Goal: Information Seeking & Learning: Learn about a topic

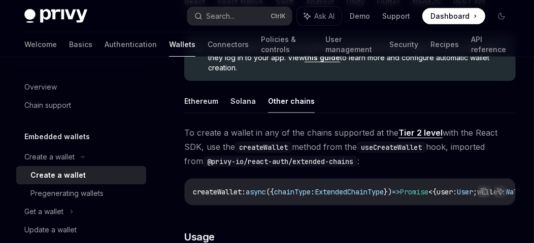
scroll to position [456, 0]
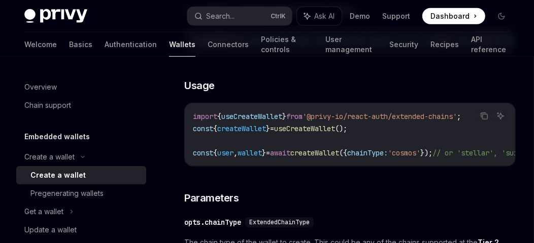
click at [281, 149] on code "import { useCreateWallet } from '@privy-io/react-auth/extended-chains' ; const …" at bounding box center [381, 135] width 377 height 49
drag, startPoint x: 311, startPoint y: 153, endPoint x: 473, endPoint y: 155, distance: 161.3
click at [473, 155] on span "const { user , wallet } = await createWallet ({ chainType: 'cosmos' }); // or '…" at bounding box center [369, 153] width 353 height 9
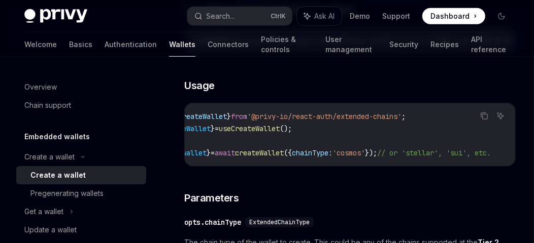
scroll to position [0, 80]
click at [435, 152] on span "// or 'stellar', 'sui', etc." at bounding box center [434, 153] width 114 height 9
drag, startPoint x: 435, startPoint y: 152, endPoint x: 443, endPoint y: 166, distance: 16.4
click at [436, 153] on span "// or 'stellar', 'sui', etc." at bounding box center [434, 153] width 114 height 9
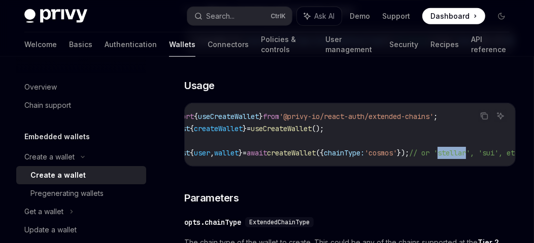
scroll to position [0, 0]
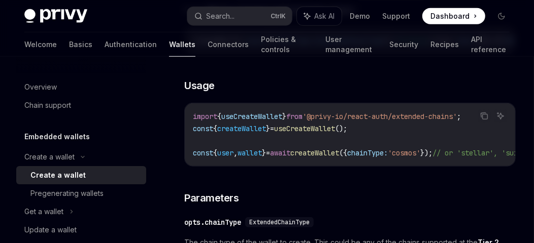
click at [333, 152] on span "createWallet" at bounding box center [314, 153] width 49 height 9
drag, startPoint x: 316, startPoint y: 150, endPoint x: 467, endPoint y: 151, distance: 150.6
click at [467, 151] on span "const { user , wallet } = await createWallet ({ chainType: 'cosmos' }); // or '…" at bounding box center [369, 153] width 353 height 9
click at [389, 124] on code "import { useCreateWallet } from '@privy-io/react-auth/extended-chains' ; const …" at bounding box center [381, 135] width 377 height 49
click at [378, 145] on code "import { useCreateWallet } from '@privy-io/react-auth/extended-chains' ; const …" at bounding box center [381, 135] width 377 height 49
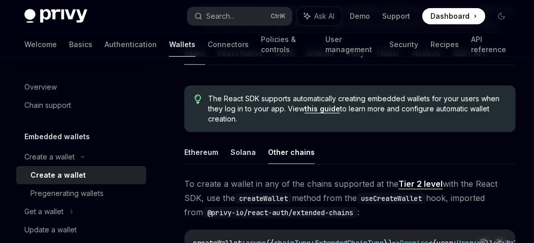
scroll to position [304, 0]
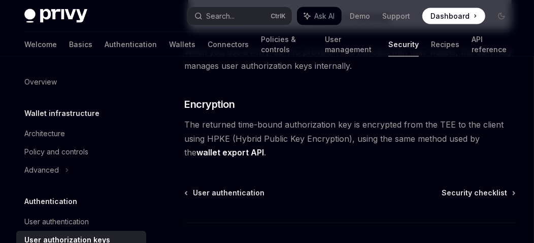
scroll to position [90, 0]
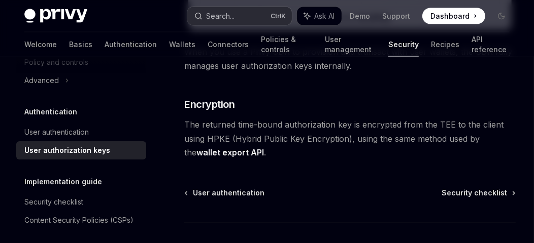
click at [231, 21] on div "Search..." at bounding box center [220, 16] width 28 height 12
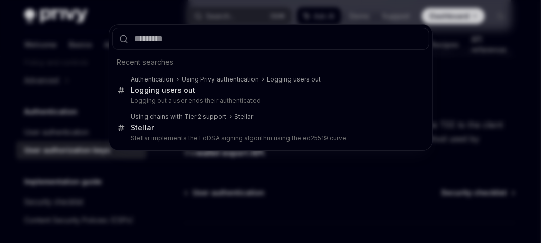
click at [78, 14] on div "Recent searches Authentication Using Privy authentication Logging users out Log…" at bounding box center [270, 121] width 541 height 243
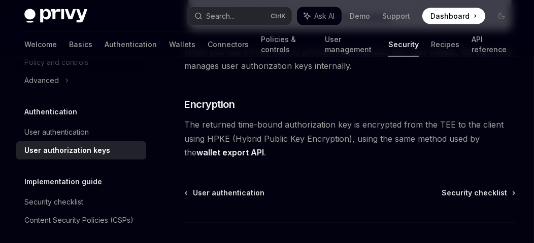
drag, startPoint x: 78, startPoint y: 14, endPoint x: 100, endPoint y: 7, distance: 23.3
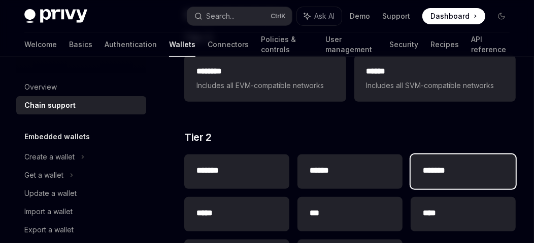
scroll to position [253, 0]
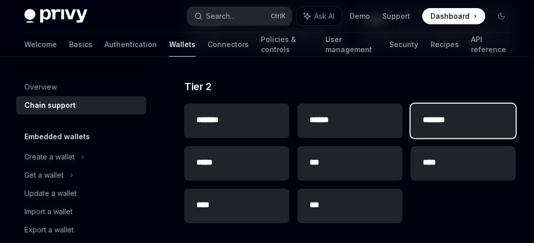
click at [443, 123] on h2 "*******" at bounding box center [462, 120] width 81 height 12
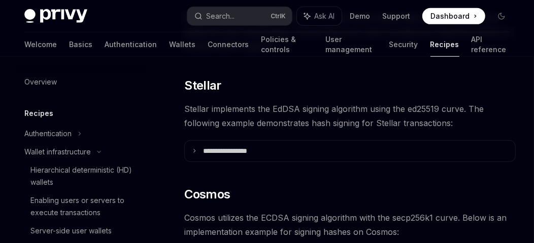
scroll to position [166, 0]
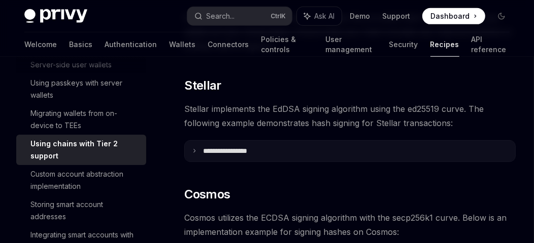
click at [275, 150] on summary "**********" at bounding box center [350, 151] width 330 height 21
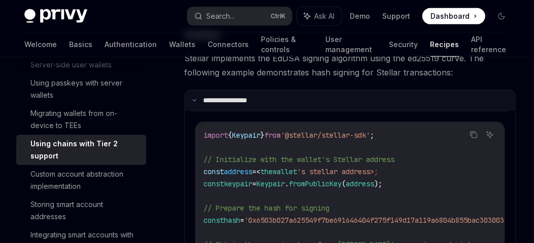
scroll to position [435, 0]
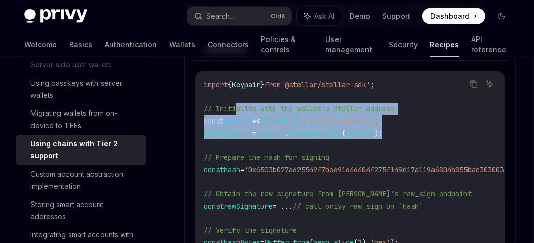
drag, startPoint x: 343, startPoint y: 134, endPoint x: 401, endPoint y: 130, distance: 57.9
click at [401, 130] on code "import { Keypair } from '@stellar/stellar-sdk' ; // Initialize with the wallet'…" at bounding box center [375, 188] width 345 height 219
click at [406, 131] on code "import { Keypair } from '@stellar/stellar-sdk' ; // Initialize with the wallet'…" at bounding box center [375, 188] width 345 height 219
drag, startPoint x: 247, startPoint y: 124, endPoint x: 217, endPoint y: 124, distance: 30.4
click at [217, 123] on code "import { Keypair } from '@stellar/stellar-sdk' ; // Initialize with the wallet'…" at bounding box center [375, 188] width 345 height 219
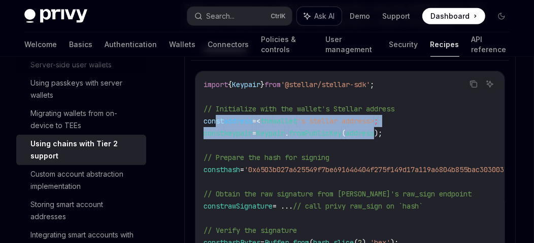
click at [318, 13] on span "Ask AI" at bounding box center [324, 16] width 20 height 10
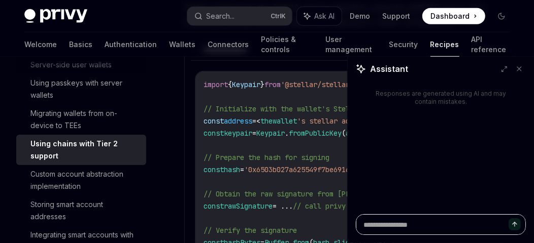
click at [417, 221] on textarea at bounding box center [441, 225] width 170 height 21
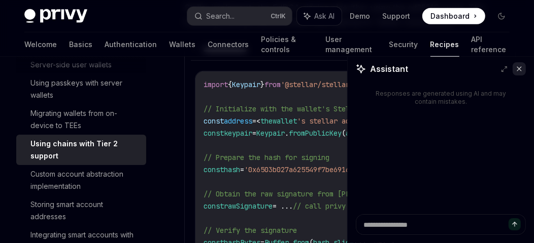
click at [521, 70] on icon at bounding box center [519, 69] width 4 height 4
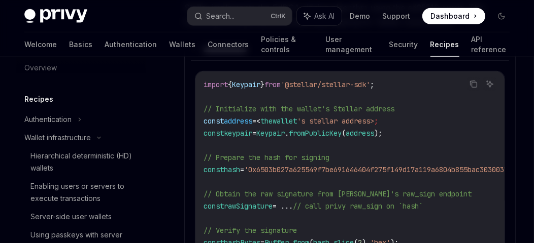
scroll to position [0, 0]
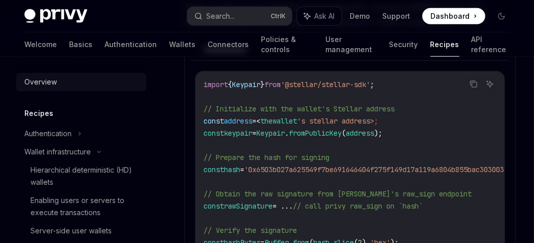
click at [52, 85] on div "Overview" at bounding box center [40, 82] width 32 height 12
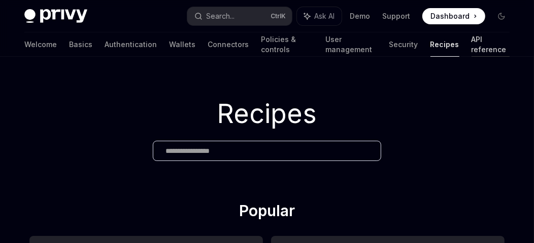
click at [471, 44] on link "API reference" at bounding box center [490, 44] width 38 height 24
type textarea "*"
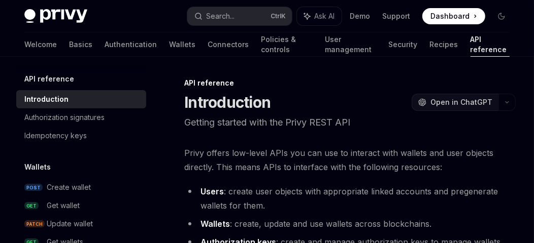
click at [450, 103] on span "Open in ChatGPT" at bounding box center [461, 102] width 62 height 10
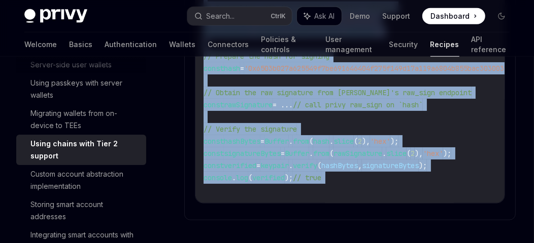
scroll to position [334, 0]
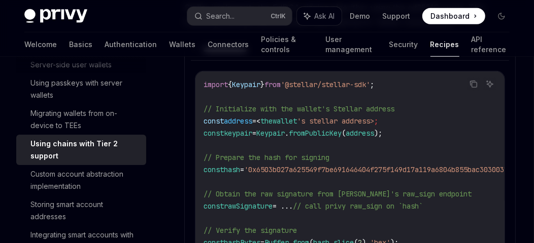
scroll to position [486, 0]
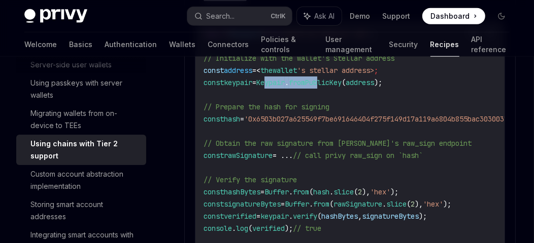
drag, startPoint x: 281, startPoint y: 79, endPoint x: 346, endPoint y: 90, distance: 66.4
click at [346, 90] on code "import { Keypair } from '@stellar/stellar-sdk' ; // Initialize with the wallet'…" at bounding box center [375, 137] width 345 height 219
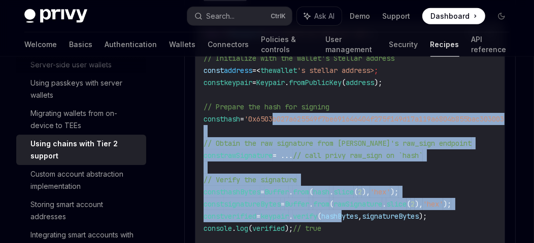
drag, startPoint x: 356, startPoint y: 204, endPoint x: 358, endPoint y: 217, distance: 12.8
click at [358, 217] on code "import { Keypair } from '@stellar/stellar-sdk' ; // Initialize with the wallet'…" at bounding box center [375, 137] width 345 height 219
click at [358, 217] on span "hashBytes" at bounding box center [339, 216] width 37 height 9
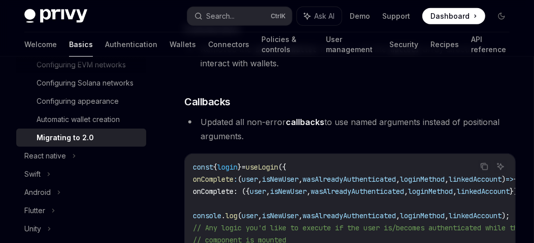
scroll to position [3006, 0]
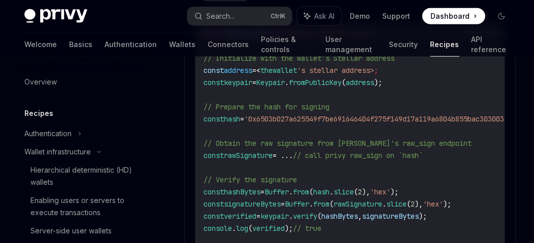
scroll to position [166, 0]
